Goal: Task Accomplishment & Management: Manage account settings

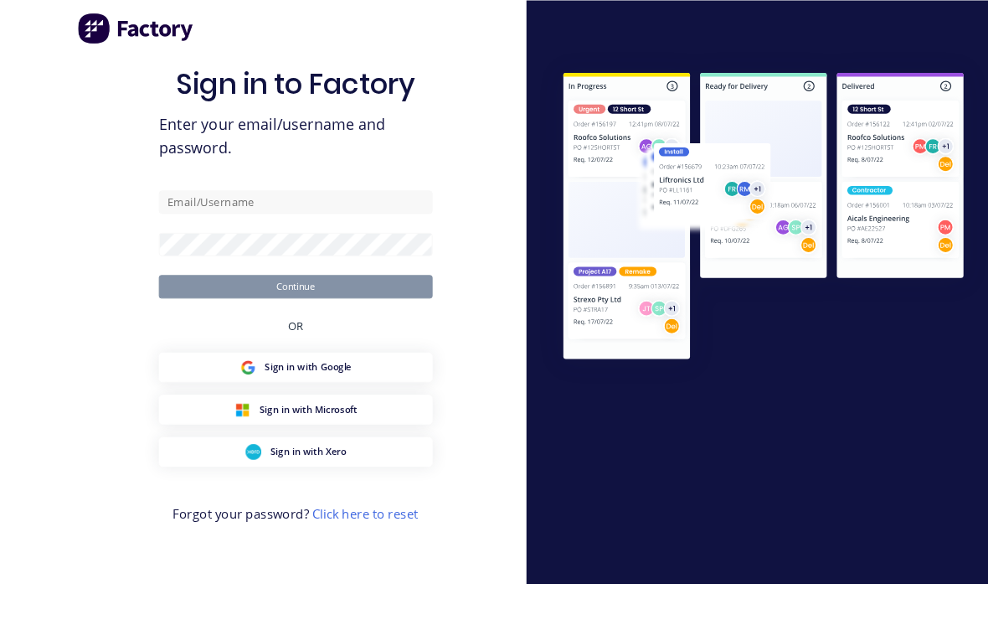
scroll to position [19, 0]
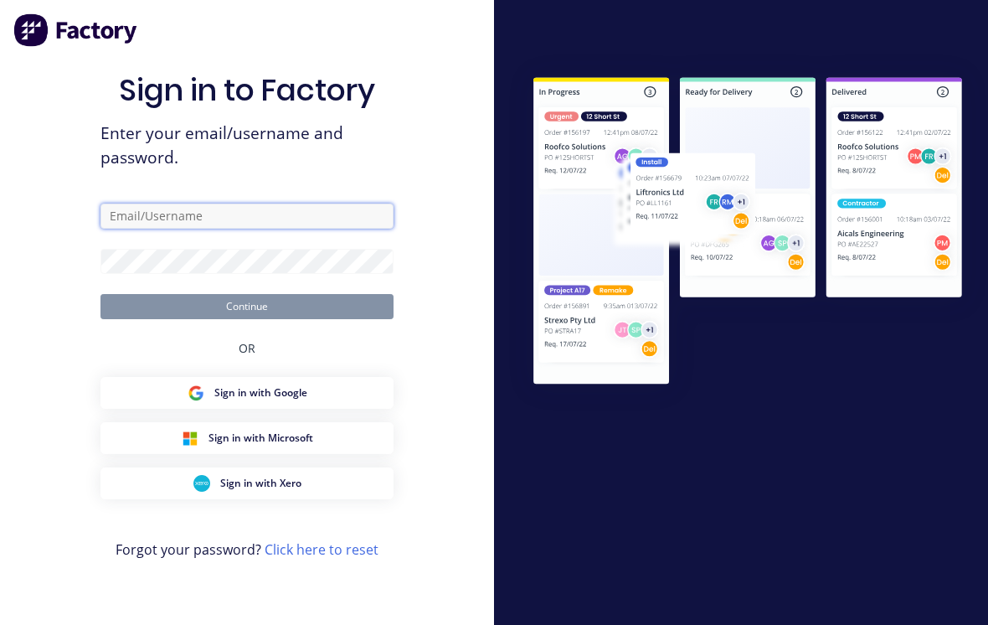
click at [297, 219] on input "text" at bounding box center [247, 216] width 293 height 25
click at [303, 224] on form "Continue" at bounding box center [247, 262] width 293 height 116
click at [306, 219] on input "text" at bounding box center [247, 216] width 293 height 25
type input "[EMAIL_ADDRESS][DOMAIN_NAME]"
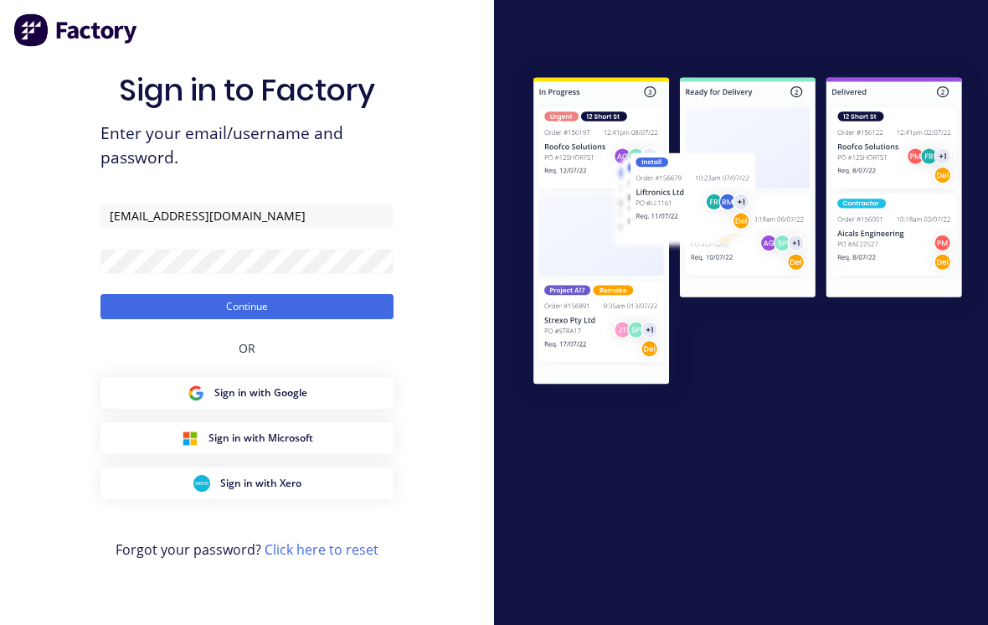
click at [319, 296] on button "Continue" at bounding box center [247, 306] width 293 height 25
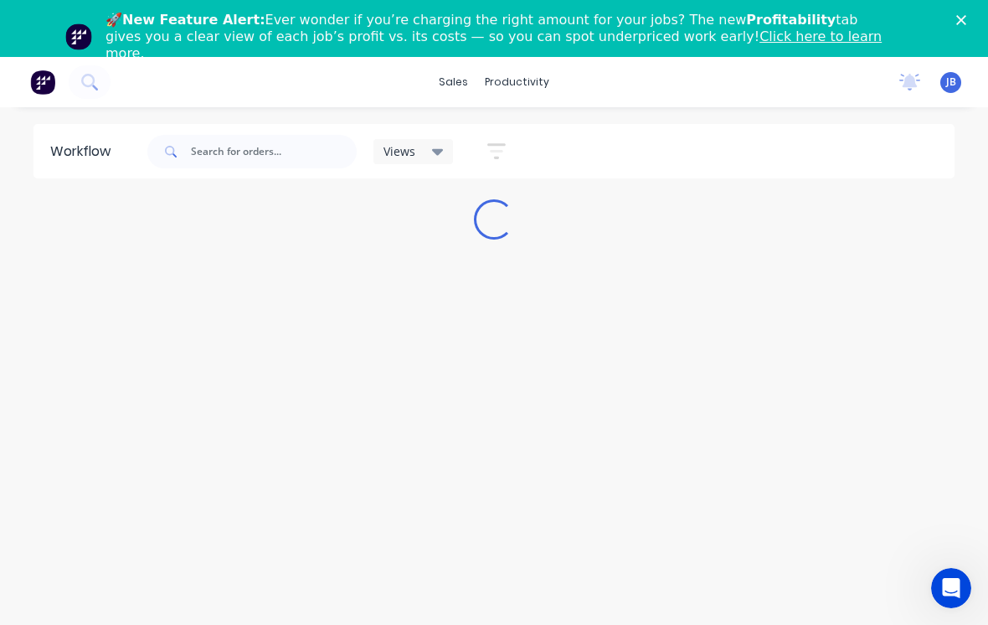
scroll to position [0, 0]
click at [952, 24] on div "🚀 New Feature Alert: Ever wonder if you’re charging the right amount for your j…" at bounding box center [494, 37] width 988 height 60
click at [962, 31] on div "🚀 New Feature Alert: Ever wonder if you’re charging the right amount for your j…" at bounding box center [494, 37] width 988 height 60
click at [961, 19] on polygon "Close" at bounding box center [962, 20] width 10 height 10
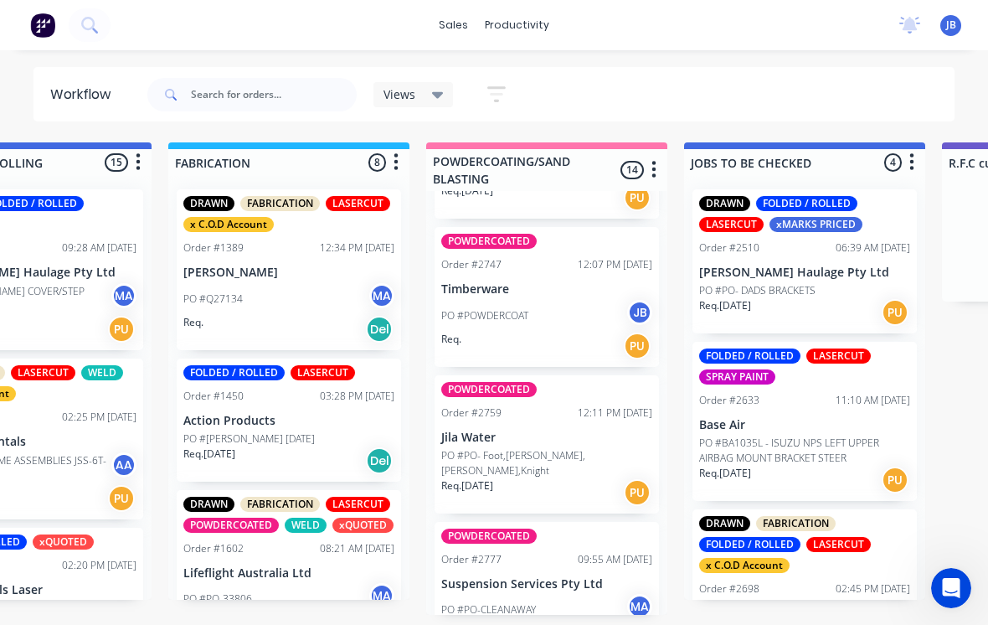
scroll to position [1617, 0]
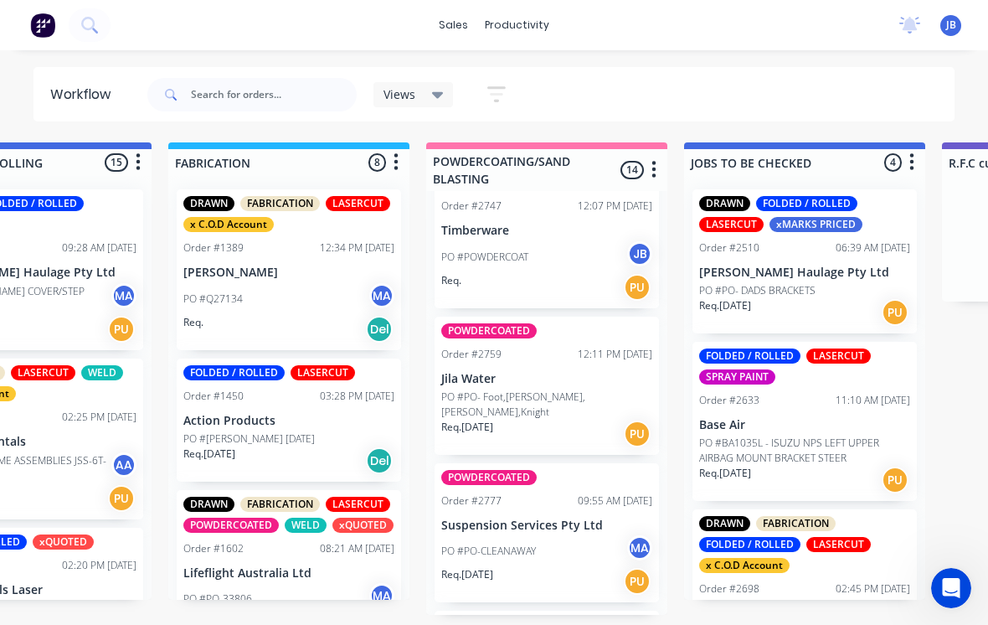
click at [560, 518] on p "Suspension Services Pty Ltd" at bounding box center [546, 525] width 211 height 14
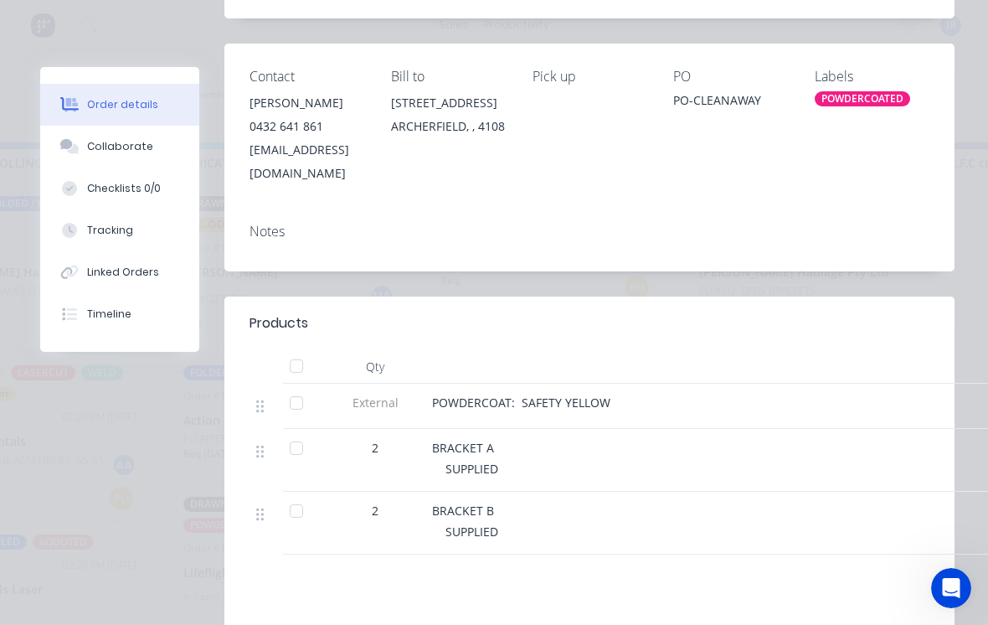
scroll to position [314, 0]
click at [148, 148] on button "Collaborate" at bounding box center [119, 147] width 159 height 42
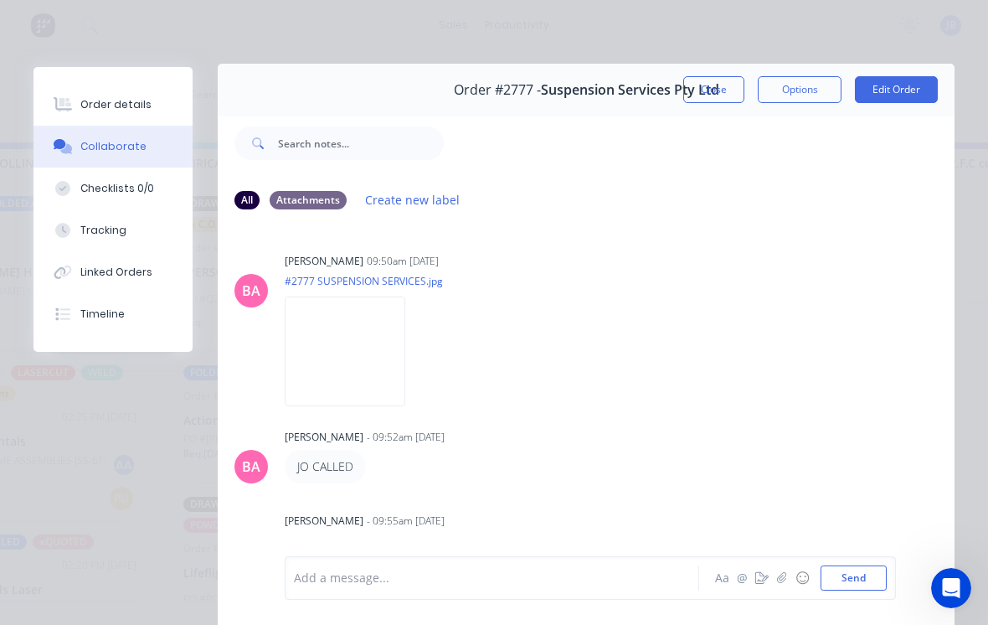
scroll to position [2, 0]
click at [172, 220] on button "Tracking" at bounding box center [113, 230] width 159 height 42
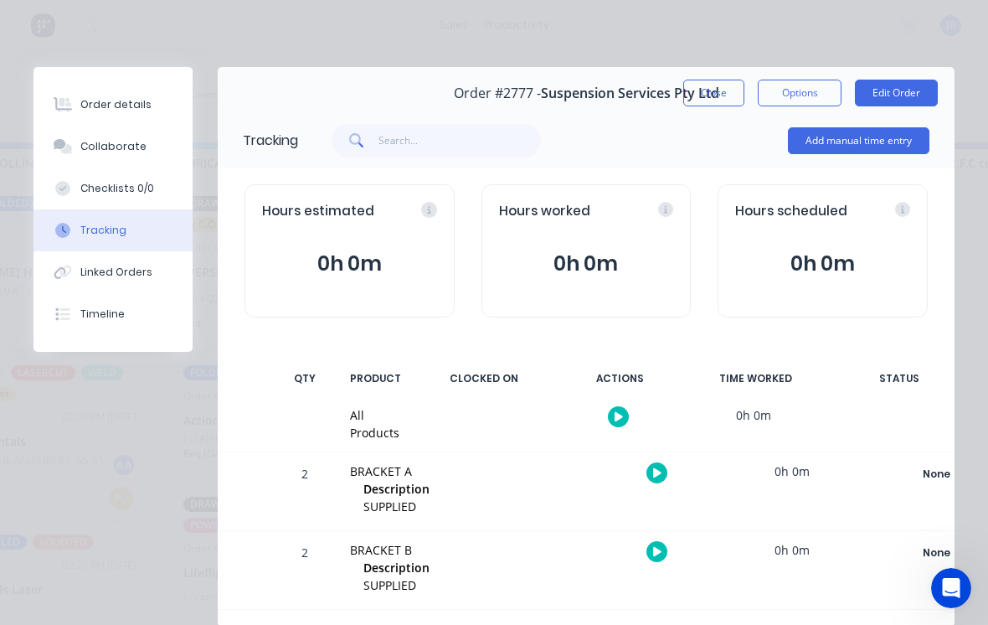
click at [829, 152] on button "Add manual time entry" at bounding box center [859, 140] width 142 height 27
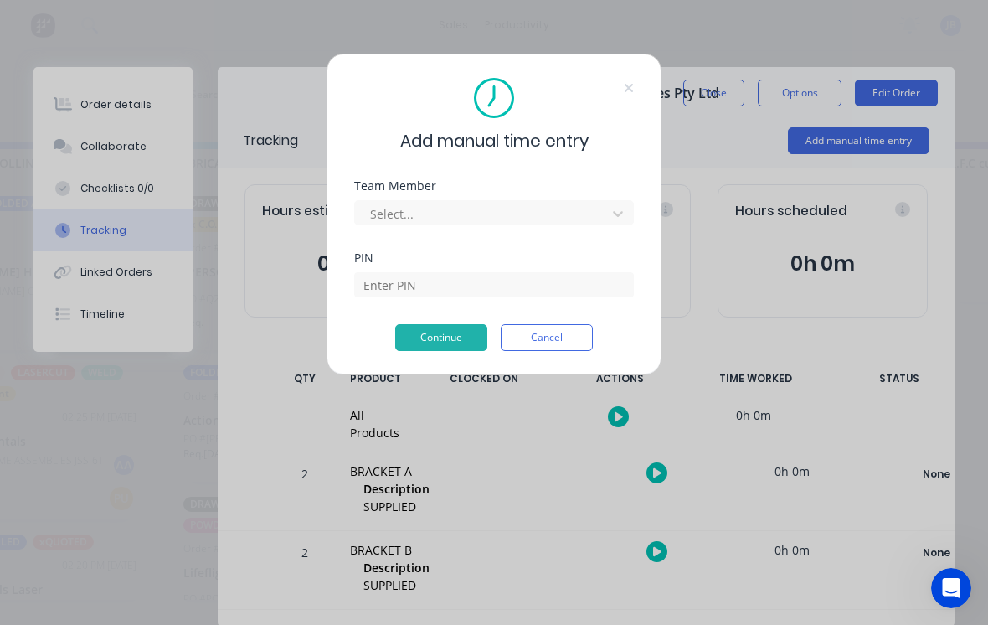
click at [838, 159] on div "Add manual time entry Team Member Select... PIN Continue Cancel" at bounding box center [494, 312] width 988 height 625
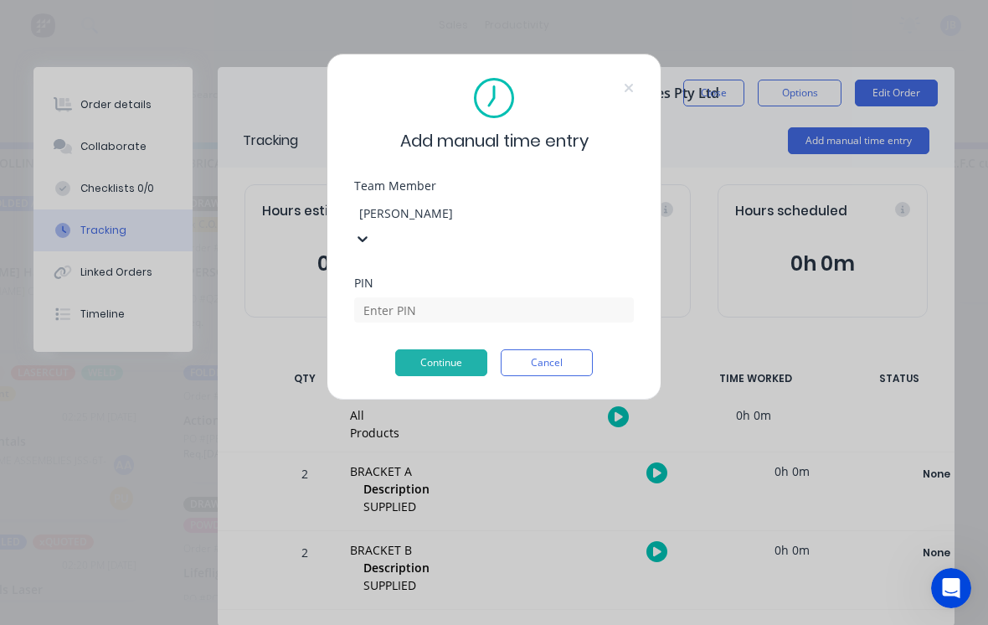
type input "[PERSON_NAME]"
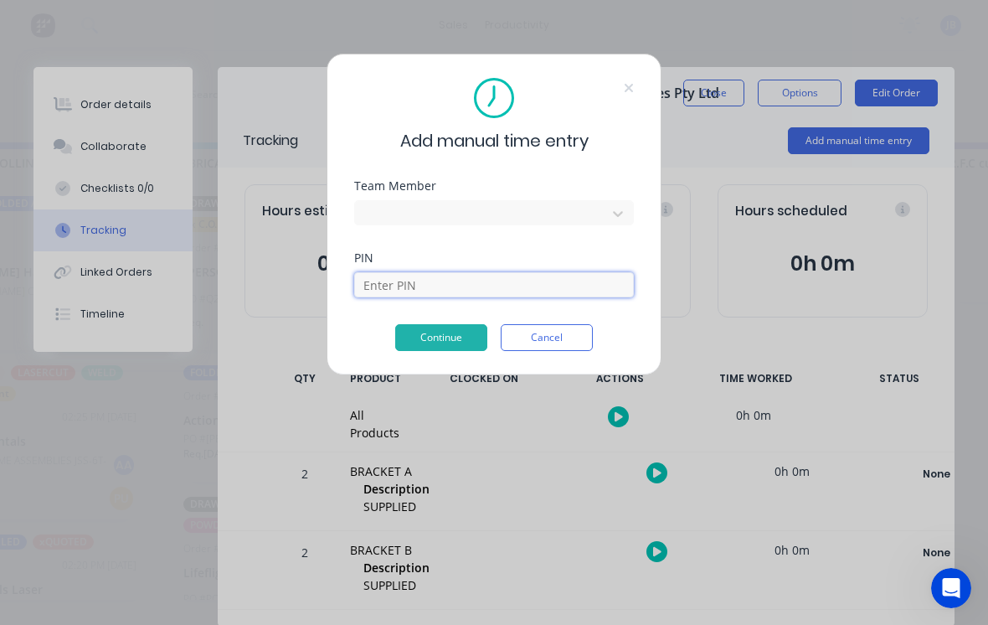
click at [501, 284] on input at bounding box center [494, 284] width 280 height 25
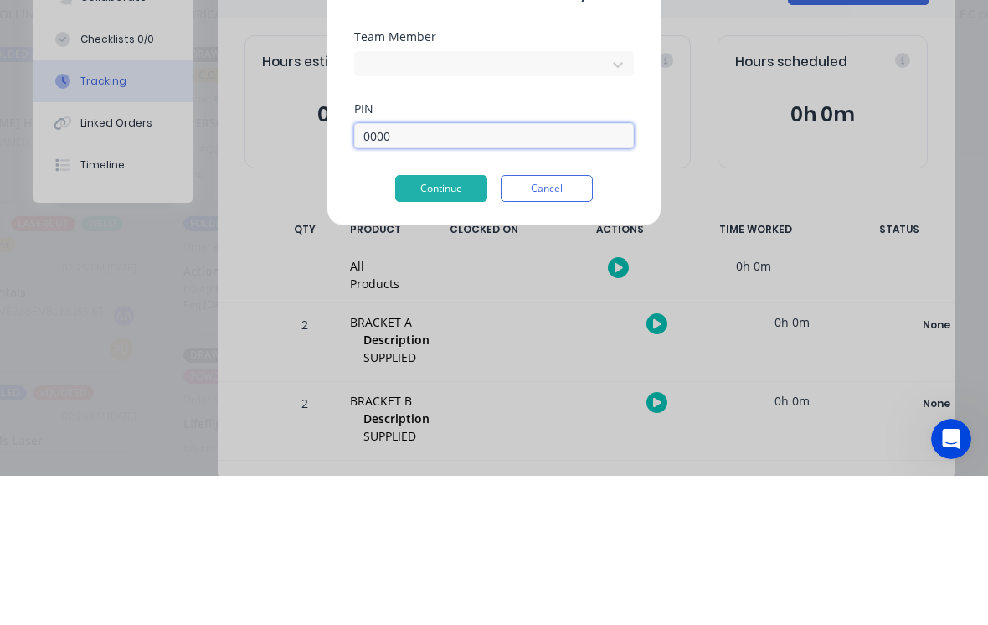
type input "0000"
click at [433, 324] on button "Continue" at bounding box center [441, 337] width 92 height 27
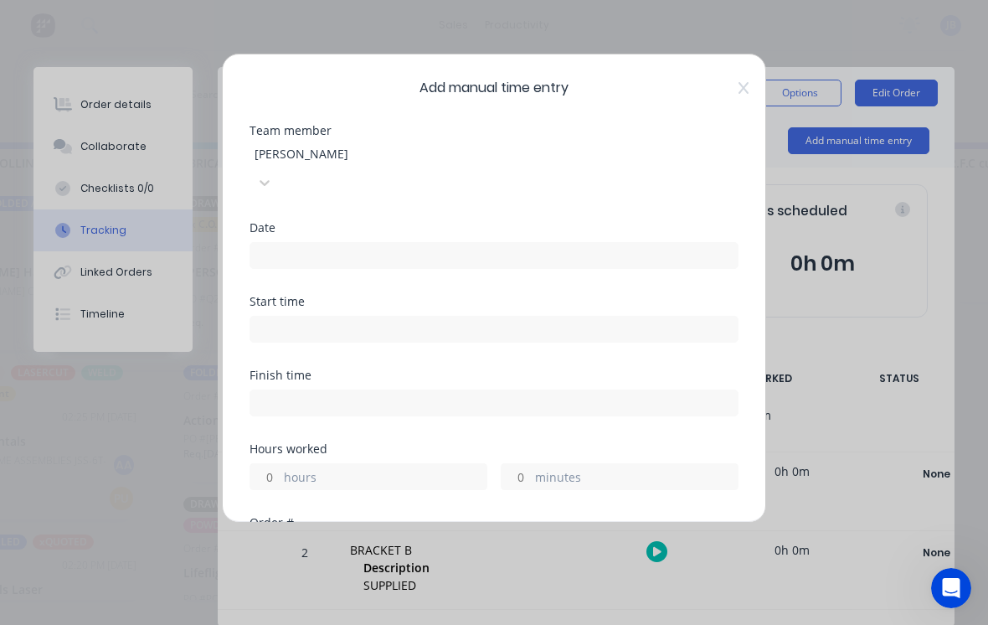
click at [446, 243] on input at bounding box center [494, 255] width 488 height 25
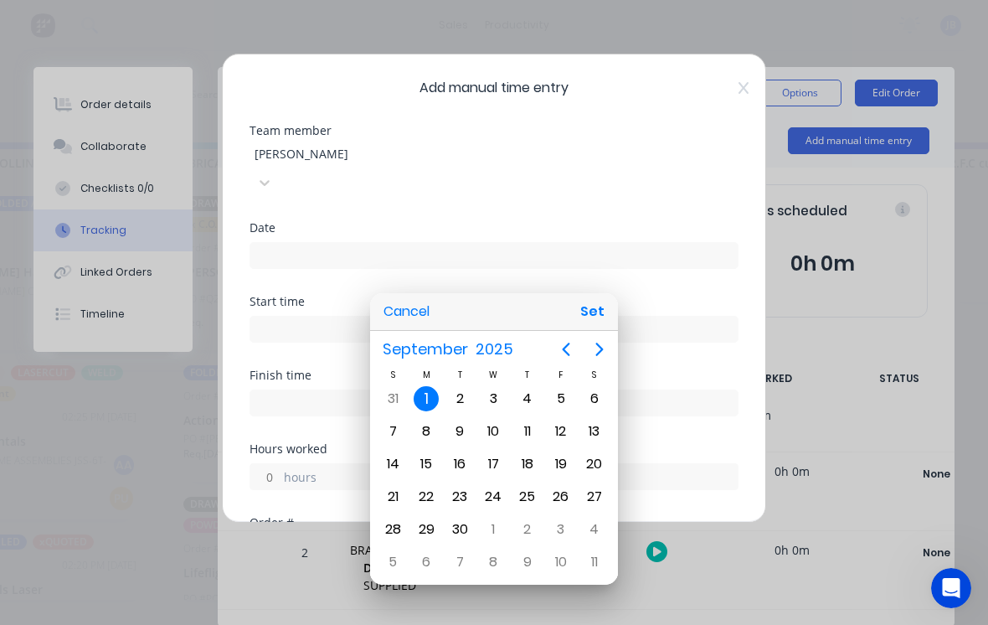
click at [550, 359] on button "Previous page" at bounding box center [566, 350] width 34 height 34
click at [524, 529] on div "28" at bounding box center [527, 529] width 25 height 25
click at [601, 318] on button "Set" at bounding box center [593, 312] width 38 height 30
type input "[DATE]"
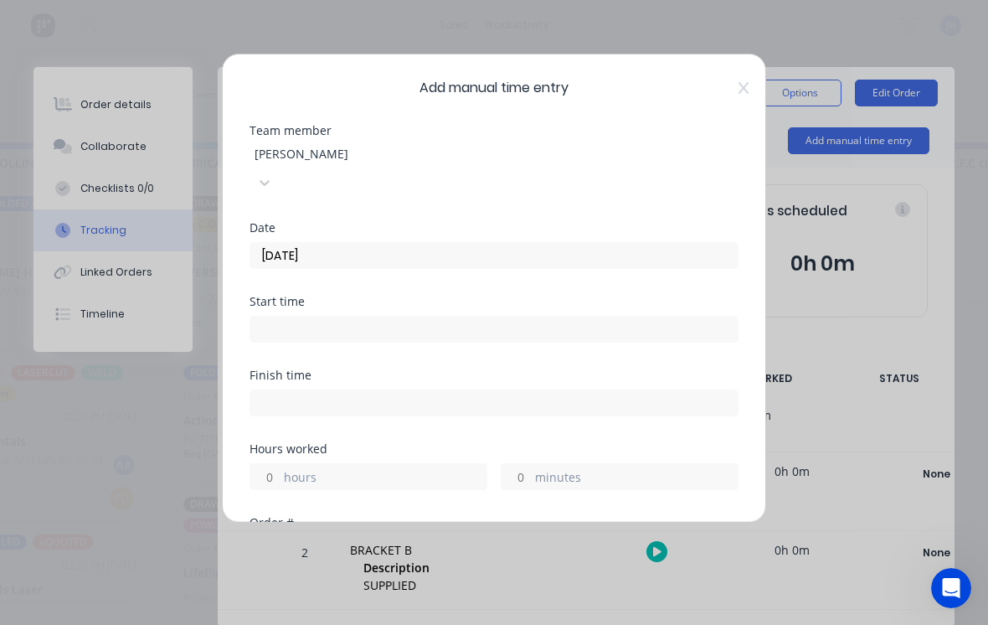
click at [300, 468] on label "hours" at bounding box center [385, 478] width 203 height 21
click at [280, 464] on input "hours" at bounding box center [264, 476] width 29 height 25
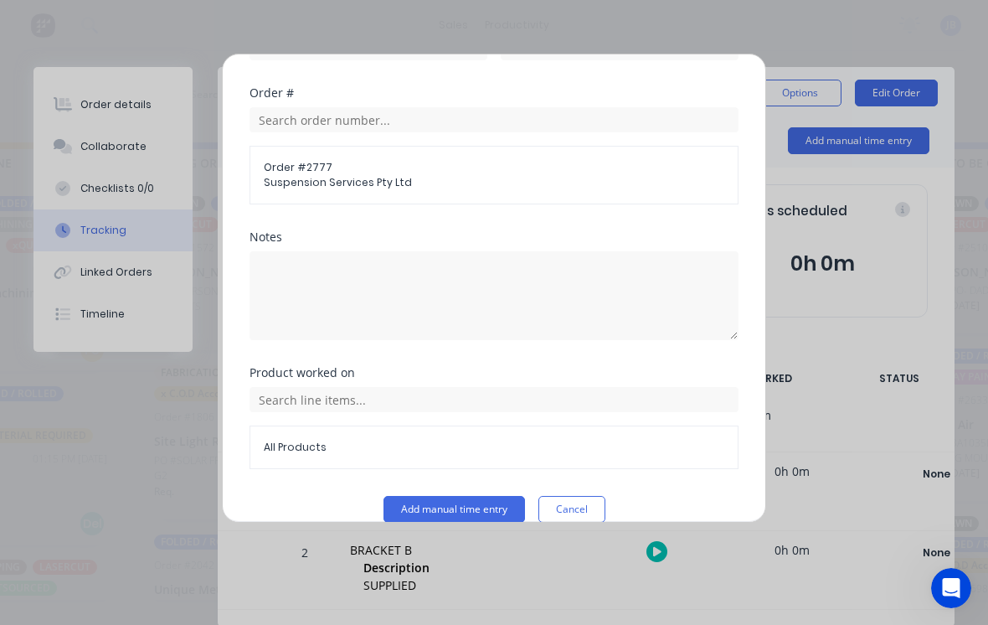
scroll to position [429, 0]
type input "1"
click at [486, 497] on button "Add manual time entry" at bounding box center [455, 510] width 142 height 27
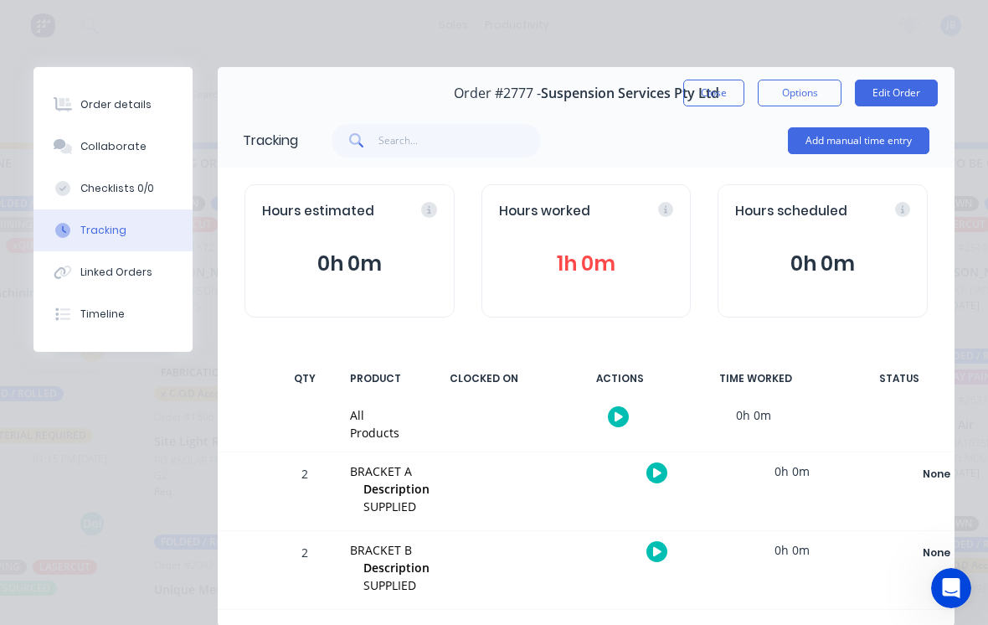
click at [712, 95] on button "Close" at bounding box center [714, 93] width 61 height 27
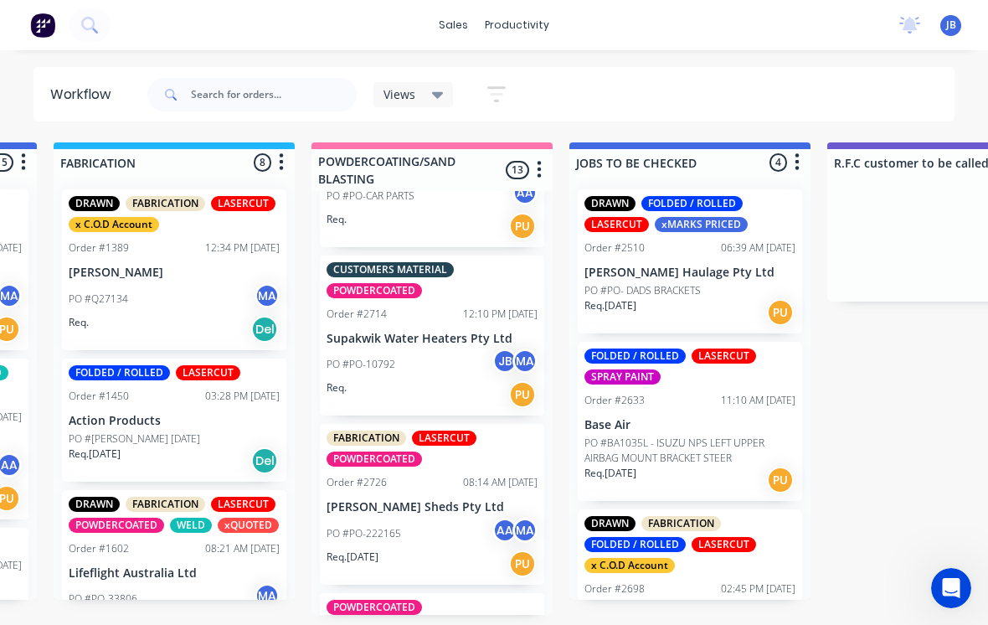
scroll to position [1063, 0]
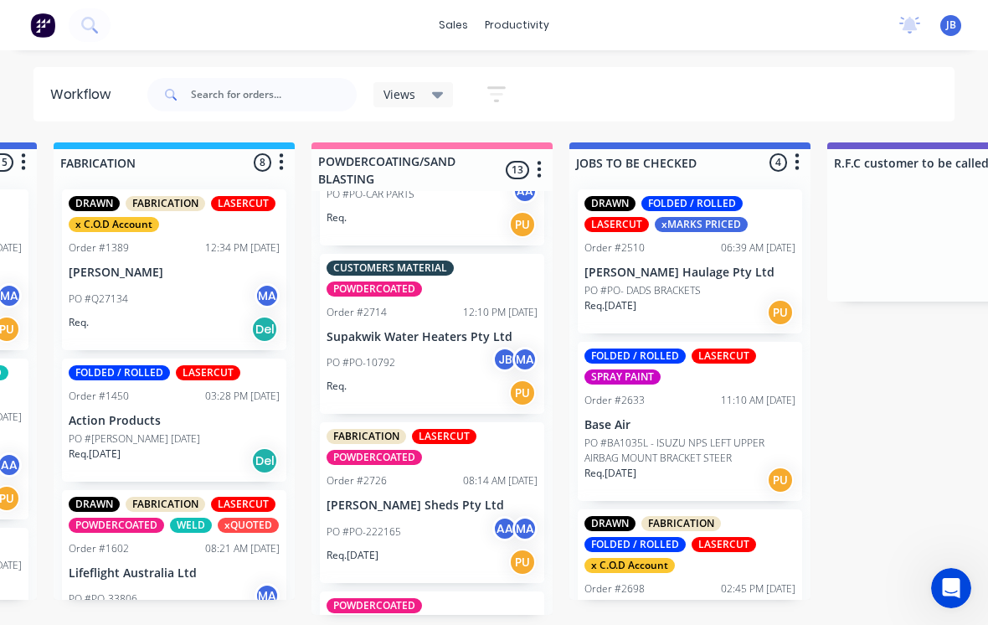
click at [397, 472] on div "FABRICATION LASERCUT POWDERCOATED Order #2726 08:14 AM [DATE] [PERSON_NAME] She…" at bounding box center [432, 502] width 224 height 161
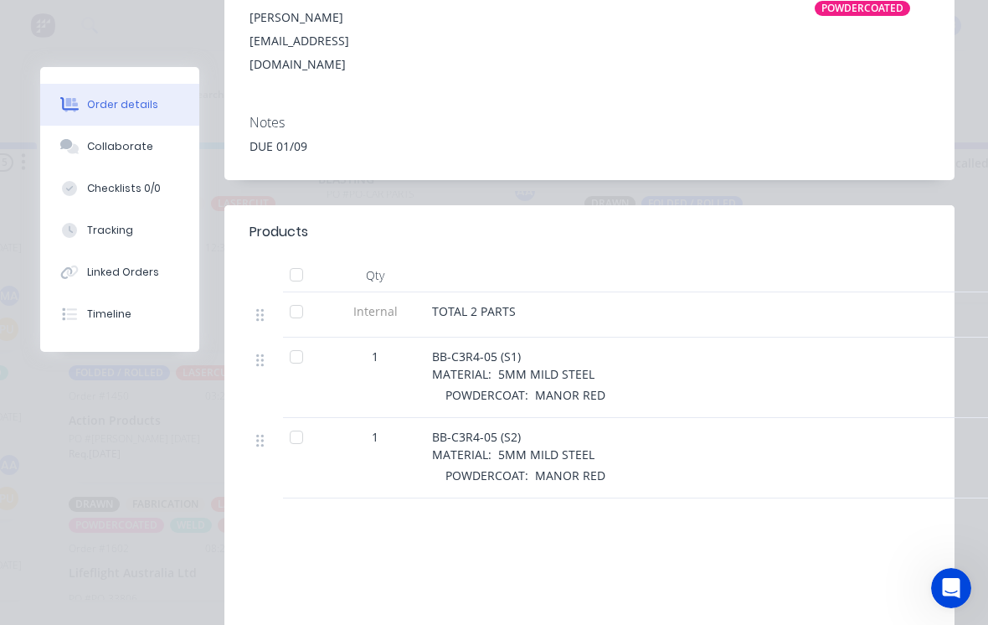
scroll to position [443, 0]
click at [162, 137] on button "Collaborate" at bounding box center [119, 147] width 159 height 42
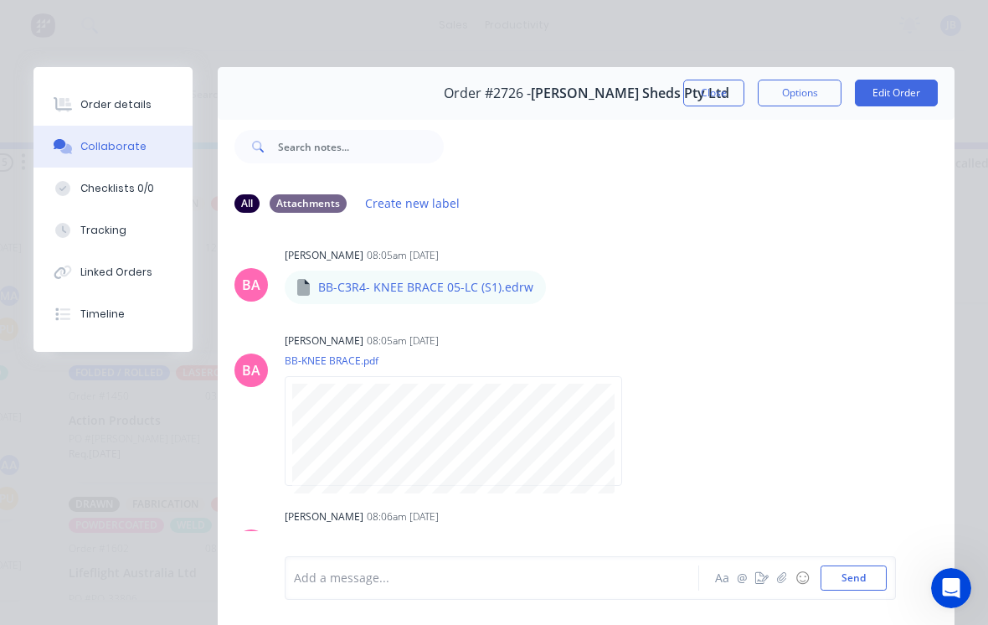
scroll to position [555, 0]
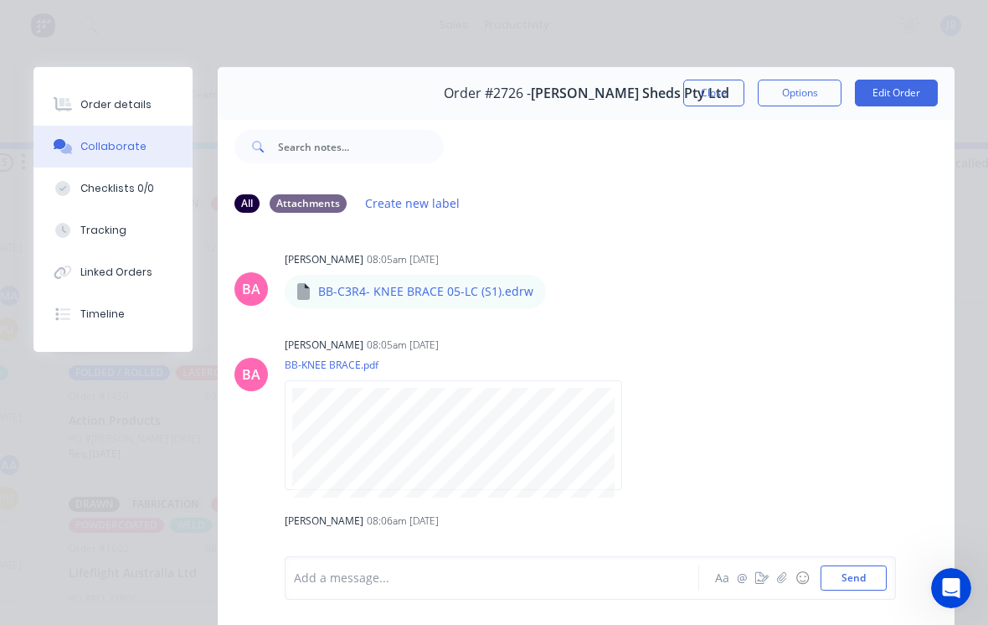
click at [112, 210] on button "Tracking" at bounding box center [113, 230] width 159 height 42
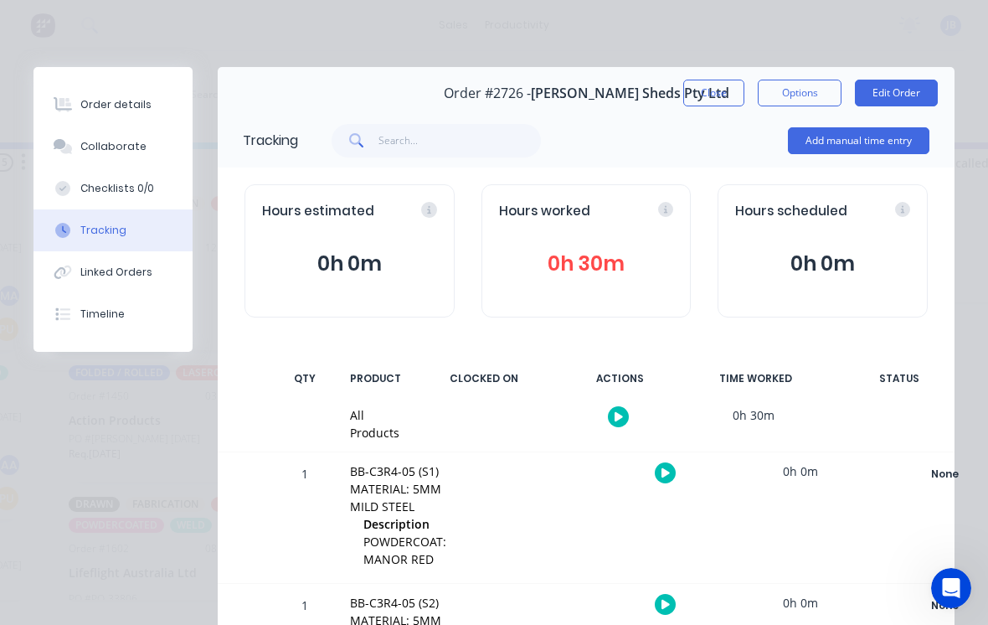
click at [844, 152] on button "Add manual time entry" at bounding box center [859, 140] width 142 height 27
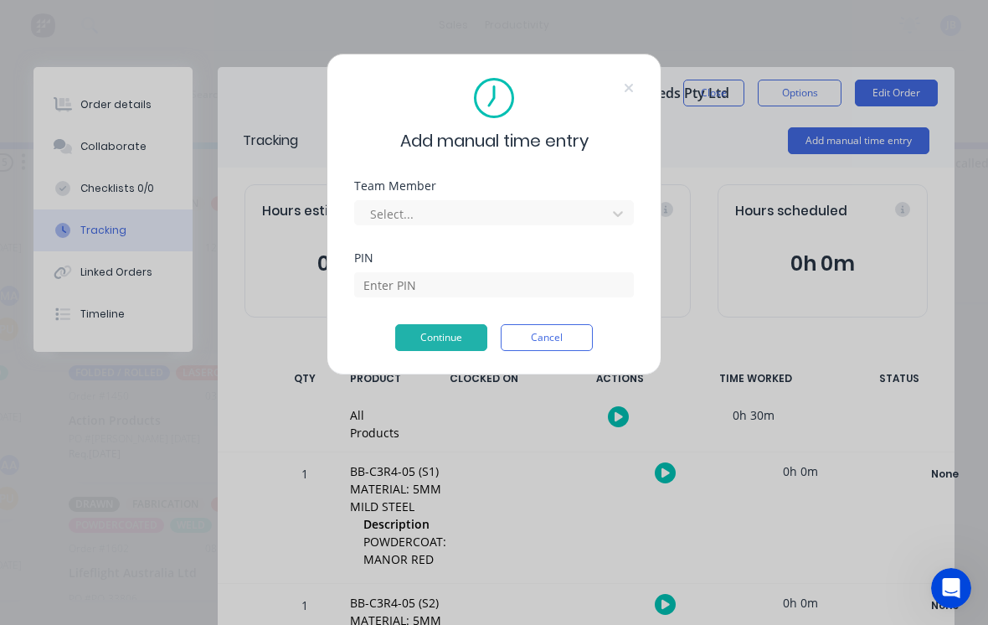
click at [558, 344] on button "Cancel" at bounding box center [547, 337] width 92 height 27
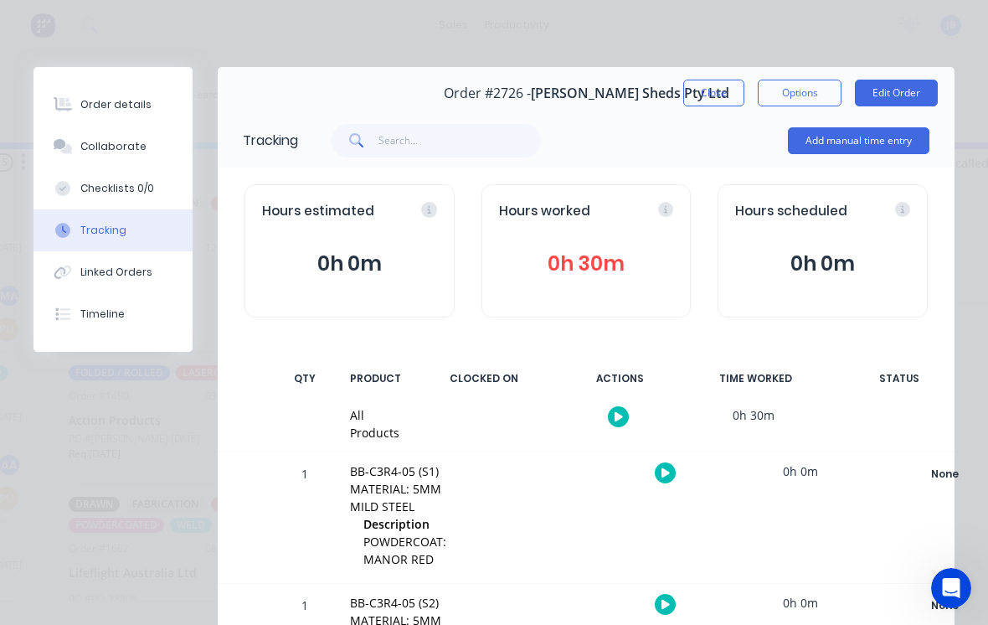
click at [613, 261] on button "0h 30m" at bounding box center [586, 264] width 175 height 32
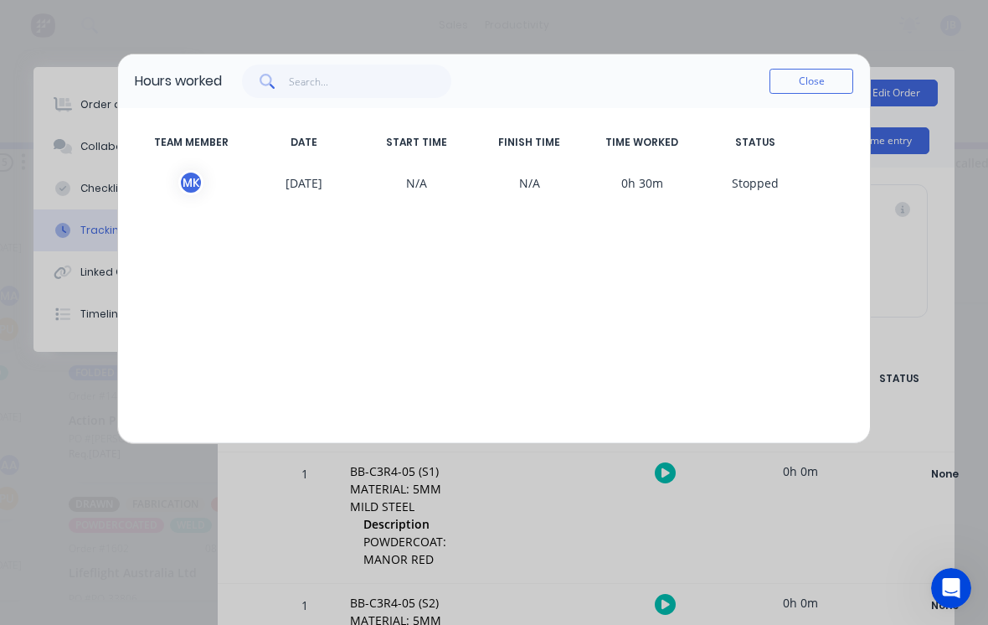
click at [808, 75] on button "Close" at bounding box center [812, 81] width 84 height 25
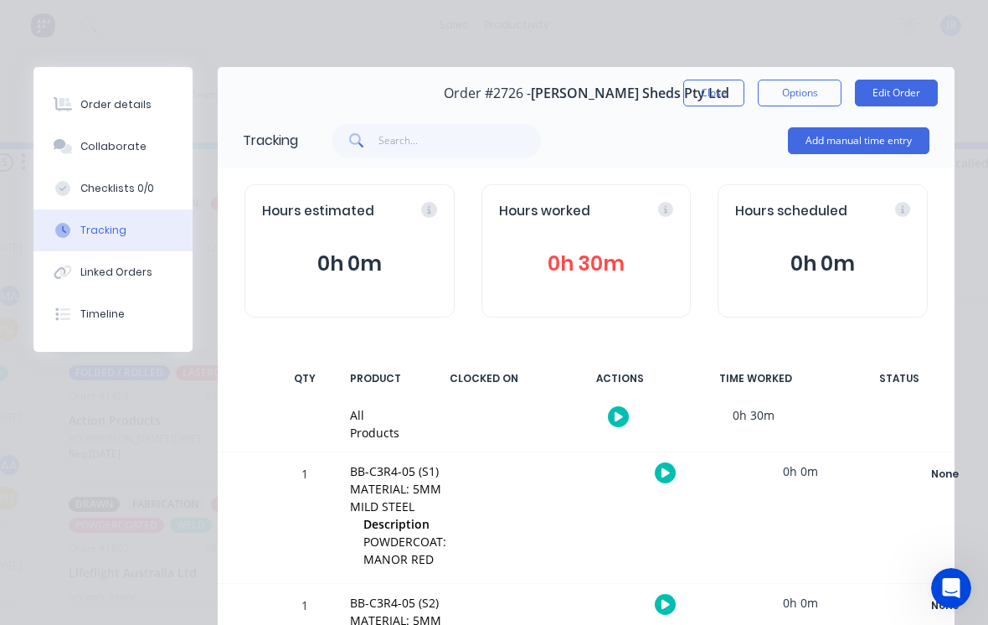
click at [851, 152] on button "Add manual time entry" at bounding box center [859, 140] width 142 height 27
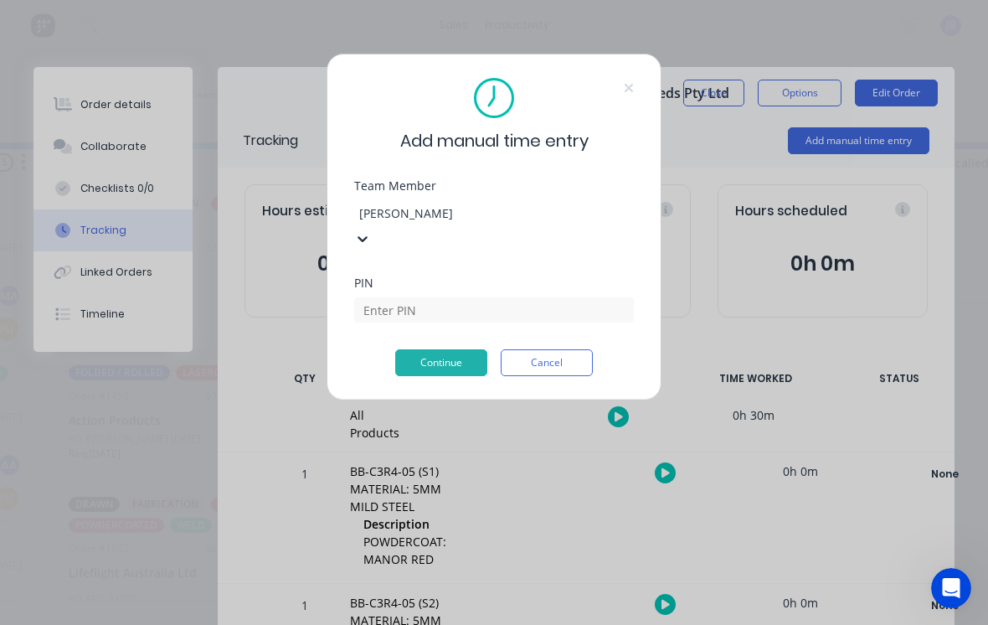
type input "[PERSON_NAME]"
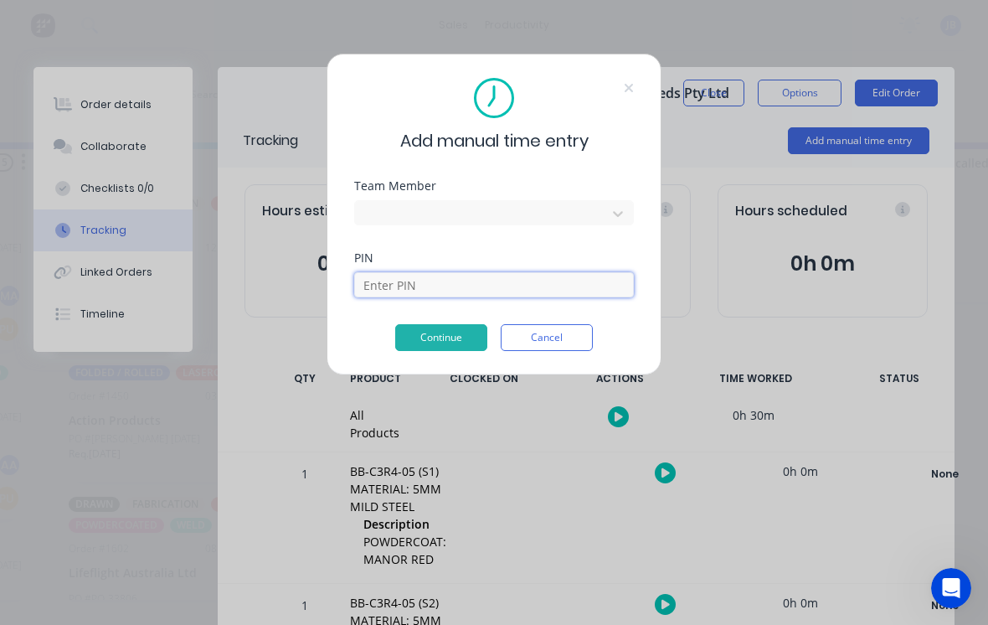
click at [482, 295] on input at bounding box center [494, 284] width 280 height 25
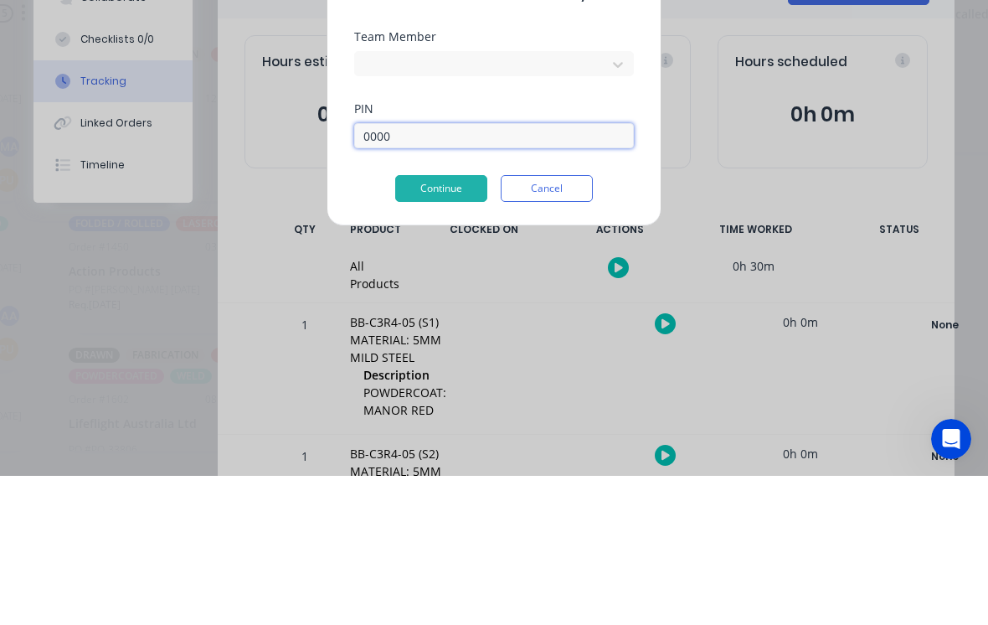
type input "0000"
click at [426, 324] on button "Continue" at bounding box center [441, 337] width 92 height 27
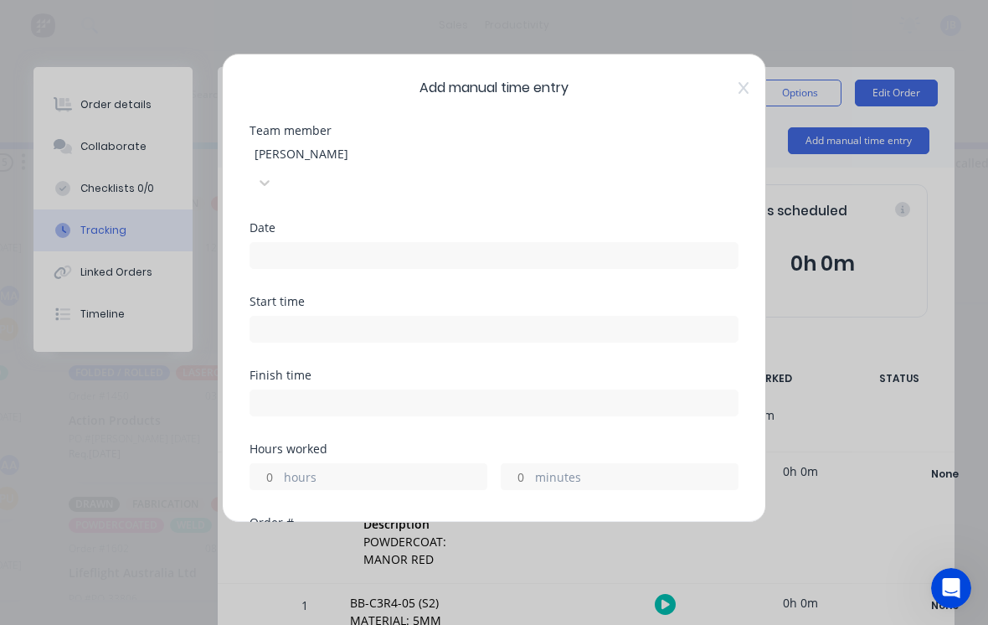
click at [422, 243] on input at bounding box center [494, 255] width 488 height 25
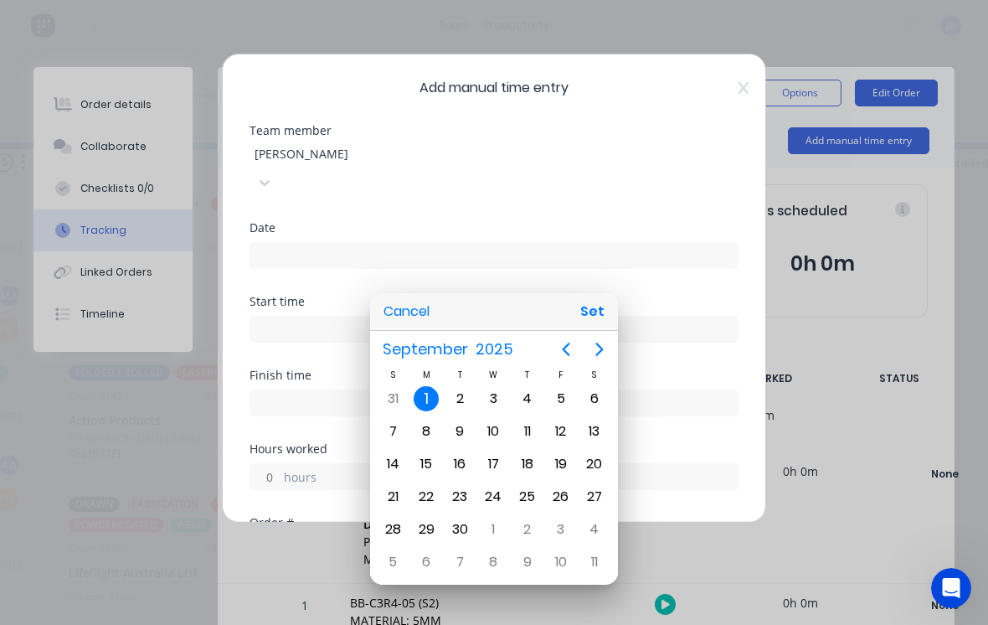
click at [560, 353] on icon "Previous page" at bounding box center [566, 349] width 20 height 20
click at [559, 525] on div "29" at bounding box center [561, 529] width 25 height 25
click at [596, 314] on button "Set" at bounding box center [593, 312] width 38 height 30
type input "[DATE]"
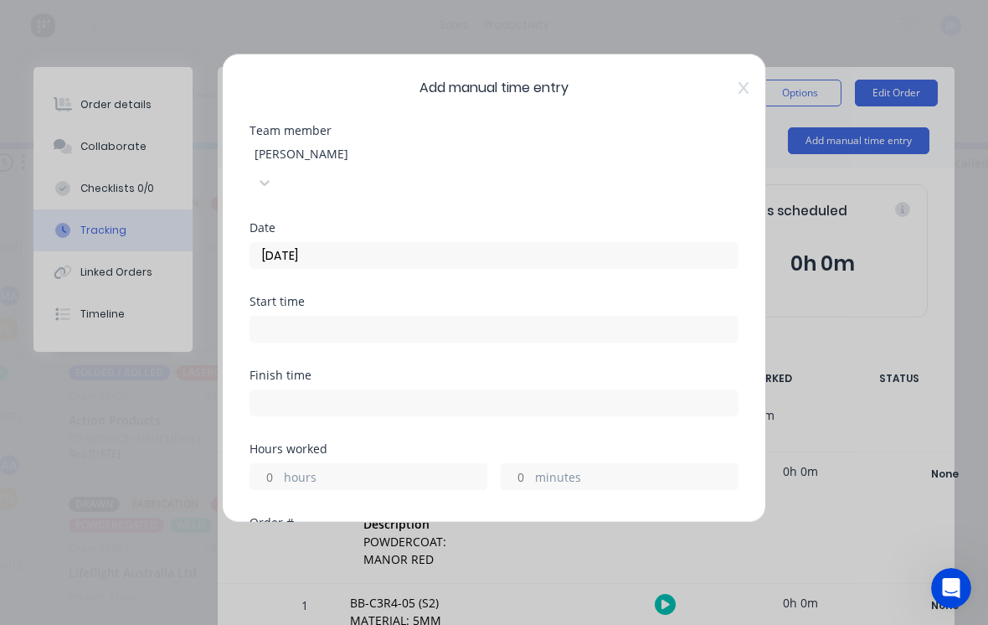
click at [539, 468] on label "minutes" at bounding box center [636, 478] width 203 height 21
click at [531, 464] on input "minutes" at bounding box center [516, 476] width 29 height 25
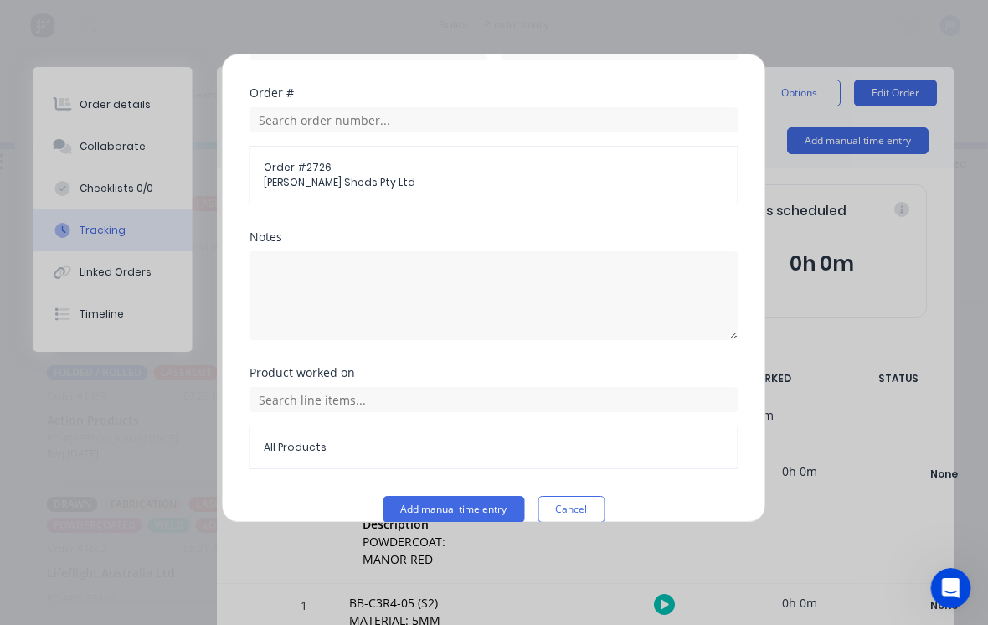
scroll to position [429, 0]
type input "45"
click at [462, 497] on button "Add manual time entry" at bounding box center [455, 510] width 142 height 27
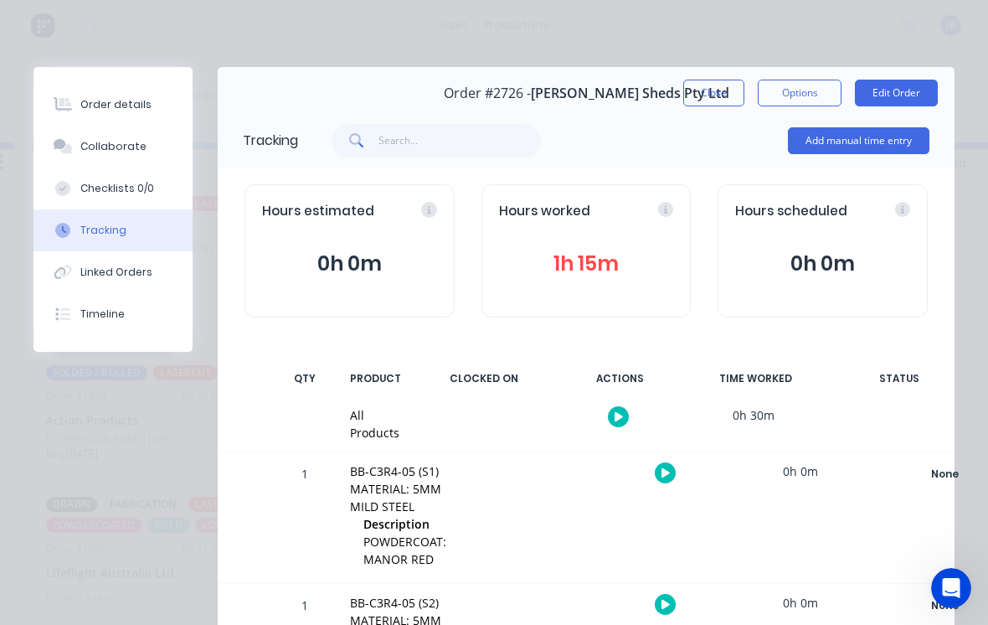
click at [715, 85] on button "Close" at bounding box center [714, 93] width 61 height 27
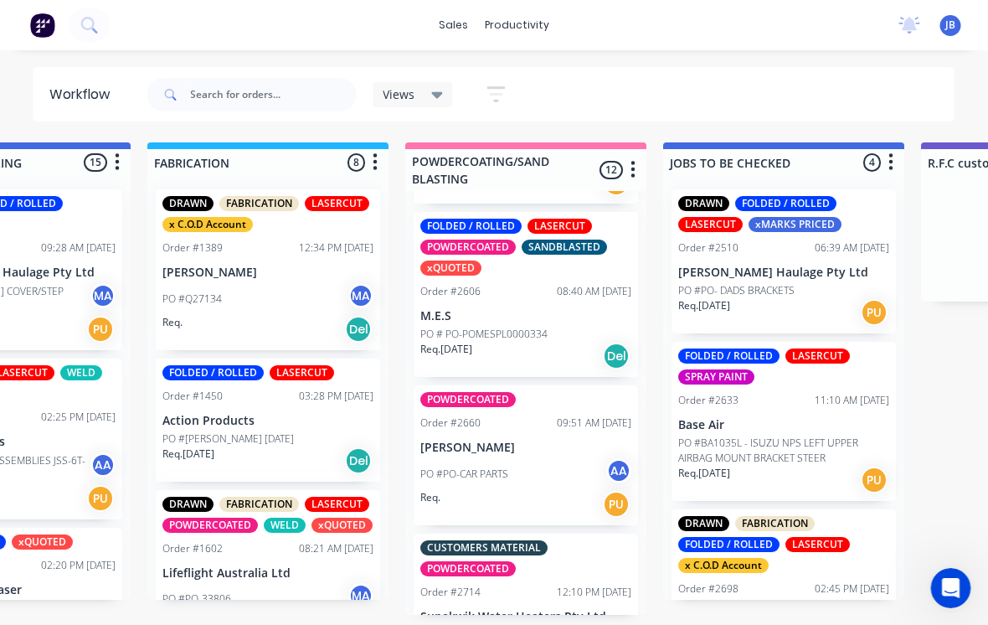
scroll to position [712, 0]
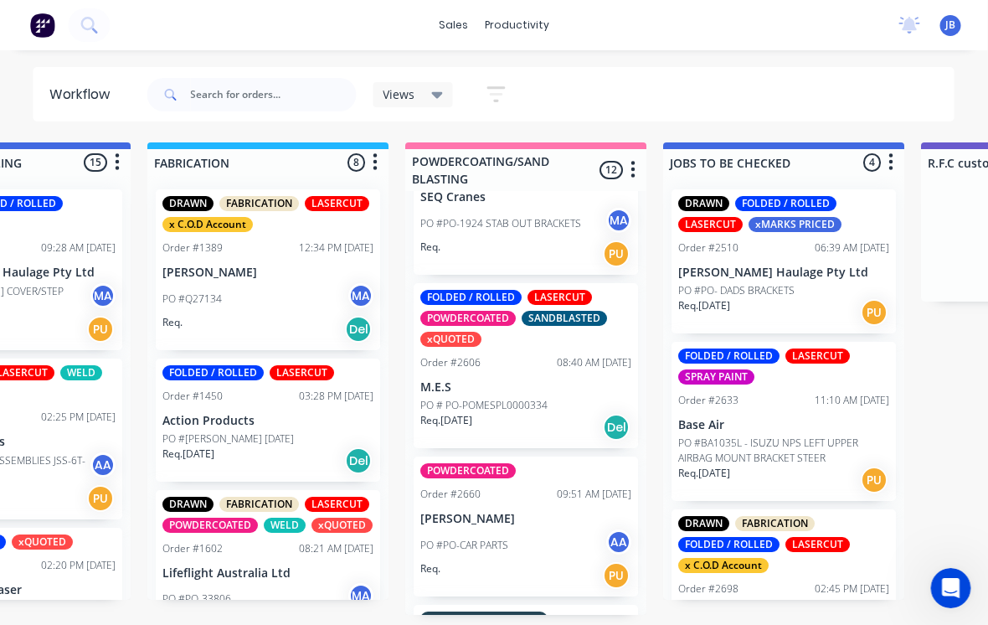
click at [529, 355] on div "FOLDED / ROLLED LASERCUT POWDERCOATED SANDBLASTED xQUOTED Order #2606 08:40 AM …" at bounding box center [527, 365] width 224 height 165
